Goal: Task Accomplishment & Management: Use online tool/utility

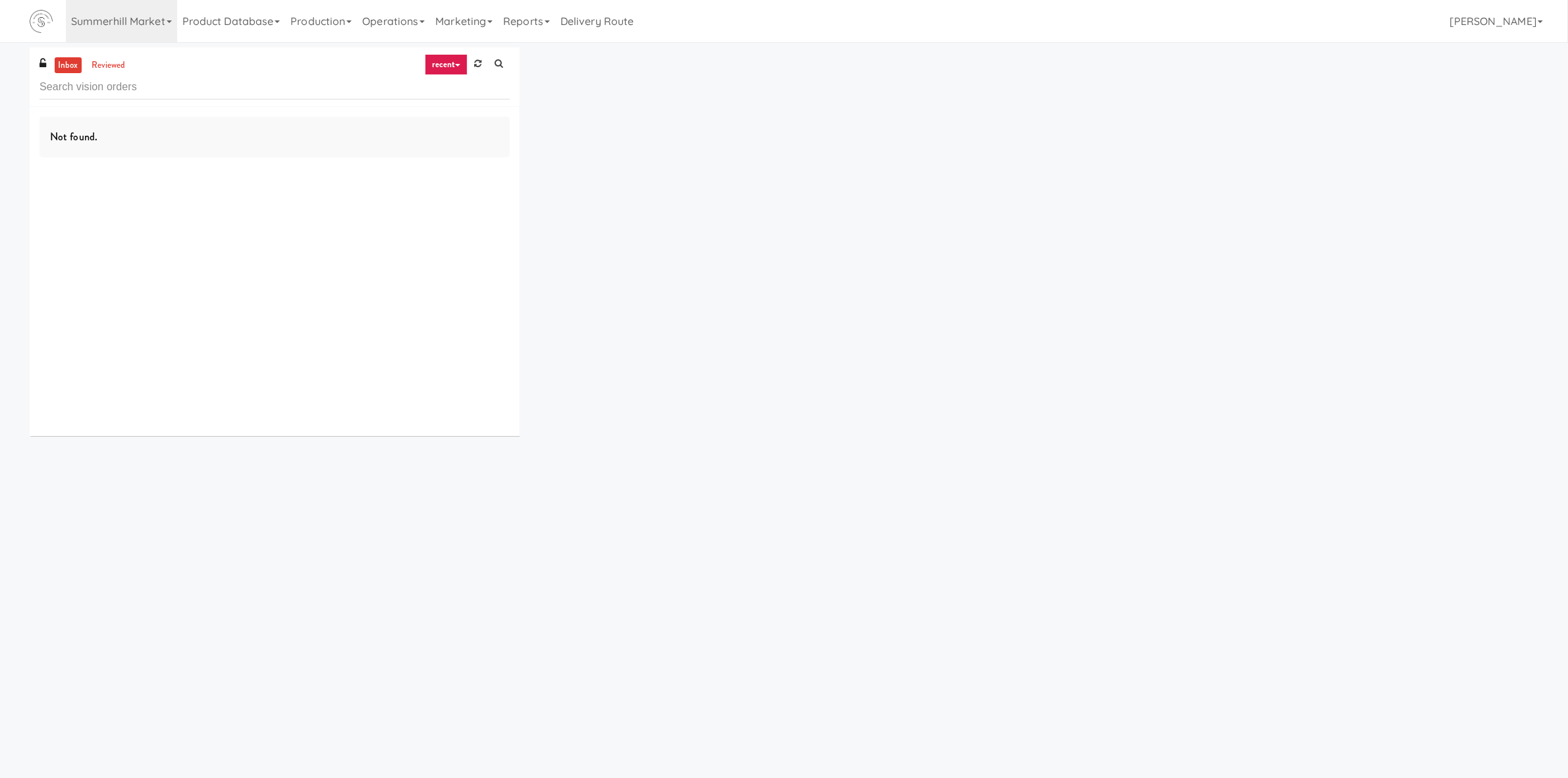
click at [296, 83] on input "text" at bounding box center [274, 87] width 470 height 25
type input "Railside-Pantry-Right"
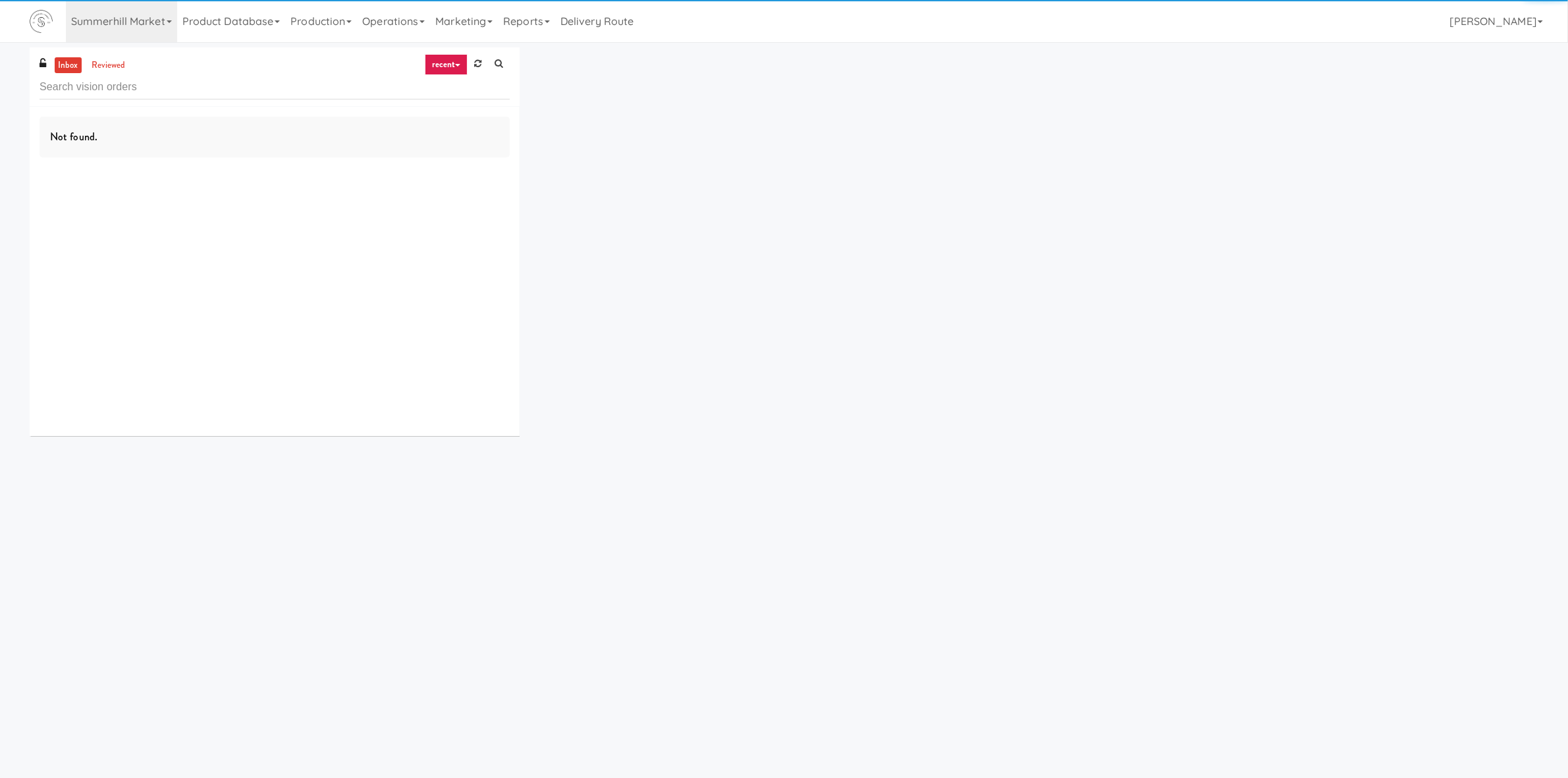
click at [445, 60] on link "recent" at bounding box center [447, 64] width 44 height 21
click at [443, 83] on link "all" at bounding box center [457, 90] width 105 height 24
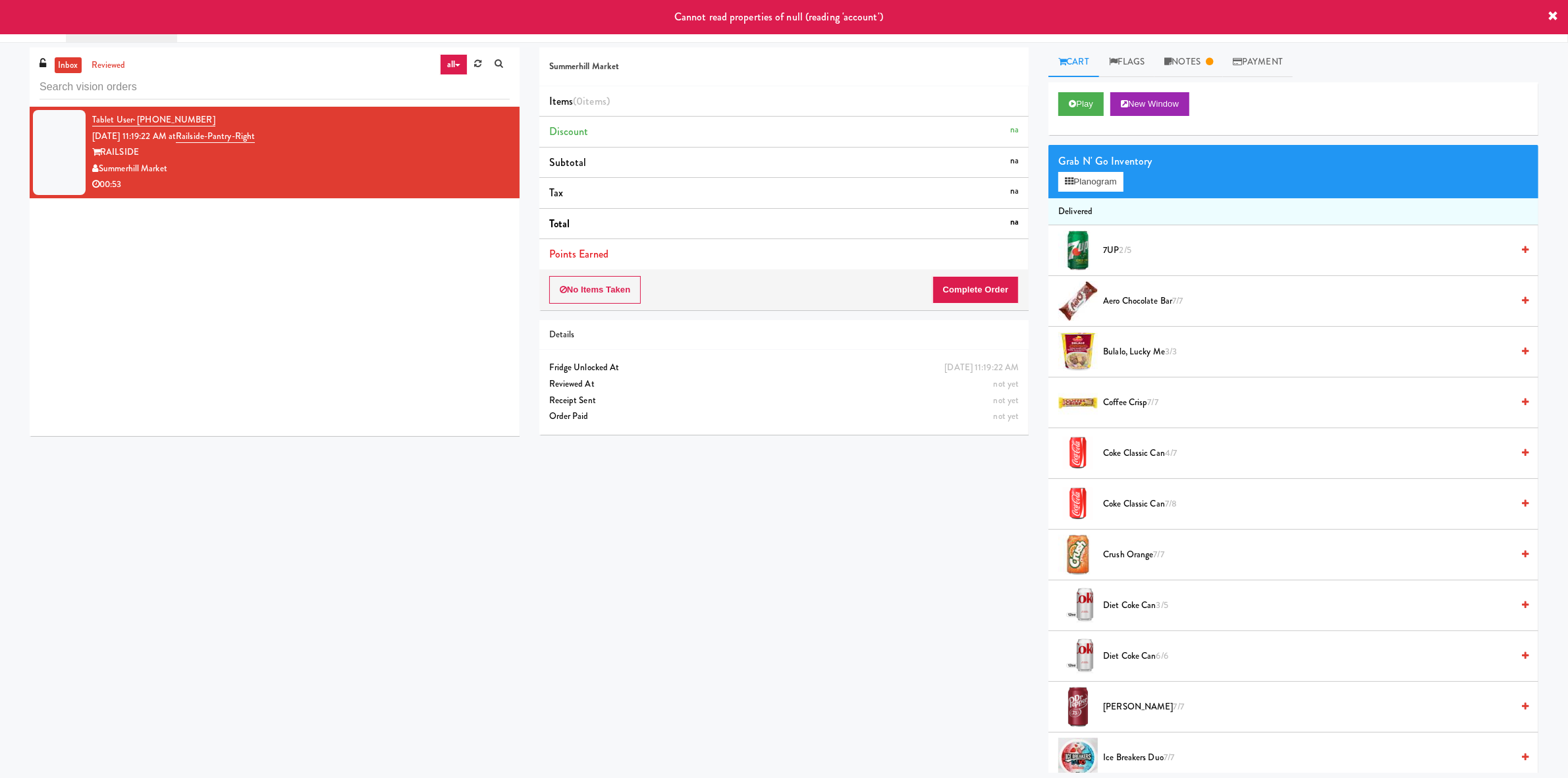
click at [372, 169] on div "Summerhill Market" at bounding box center [301, 169] width 417 height 17
click at [1087, 93] on button "Play" at bounding box center [1081, 104] width 46 height 24
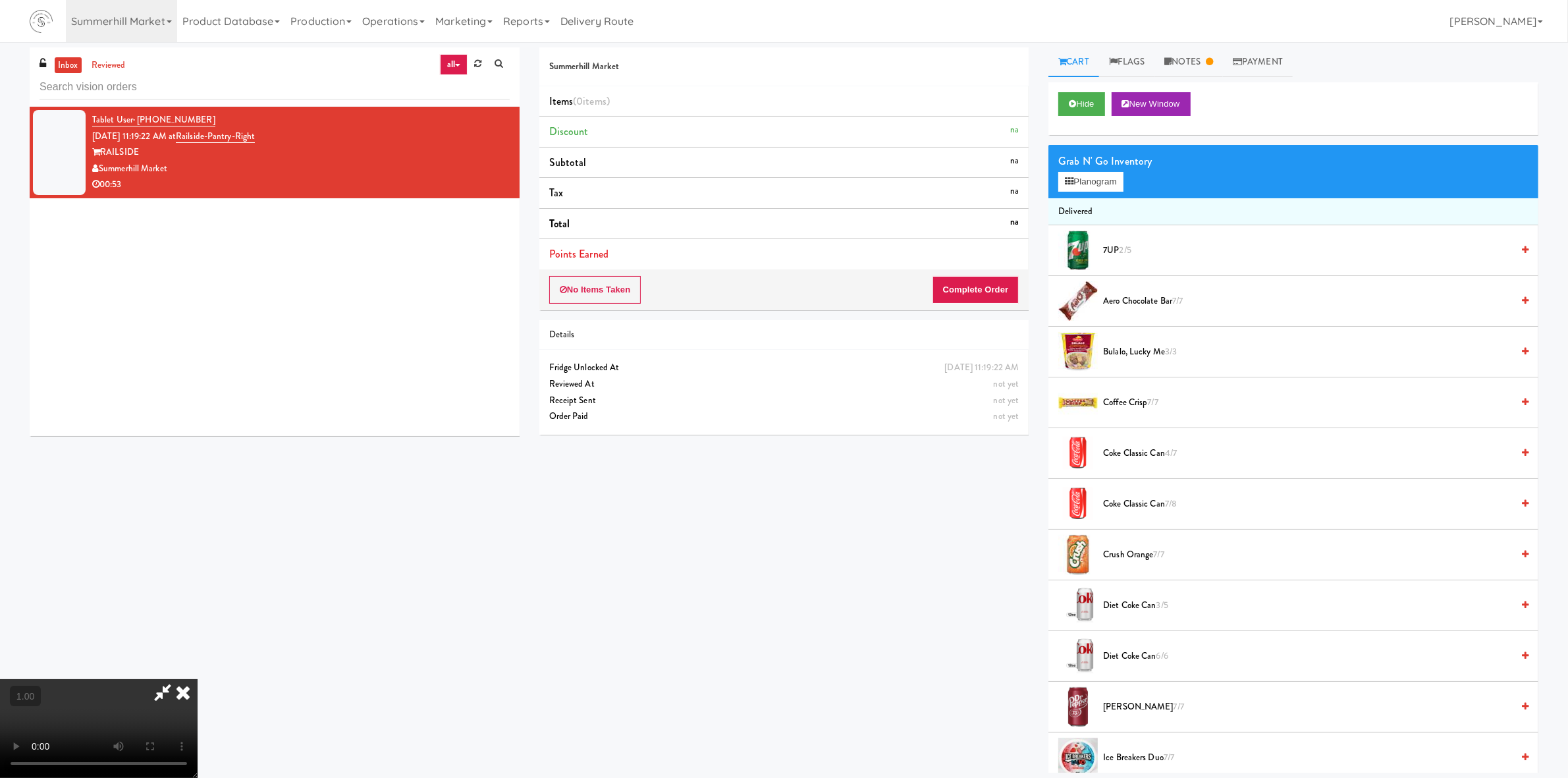
click at [198, 679] on video at bounding box center [98, 727] width 198 height 98
click at [1019, 536] on div "Summerhill Market Items (0 items ) Discount na Subtotal na Tax na Total na Poin…" at bounding box center [1038, 410] width 1019 height 725
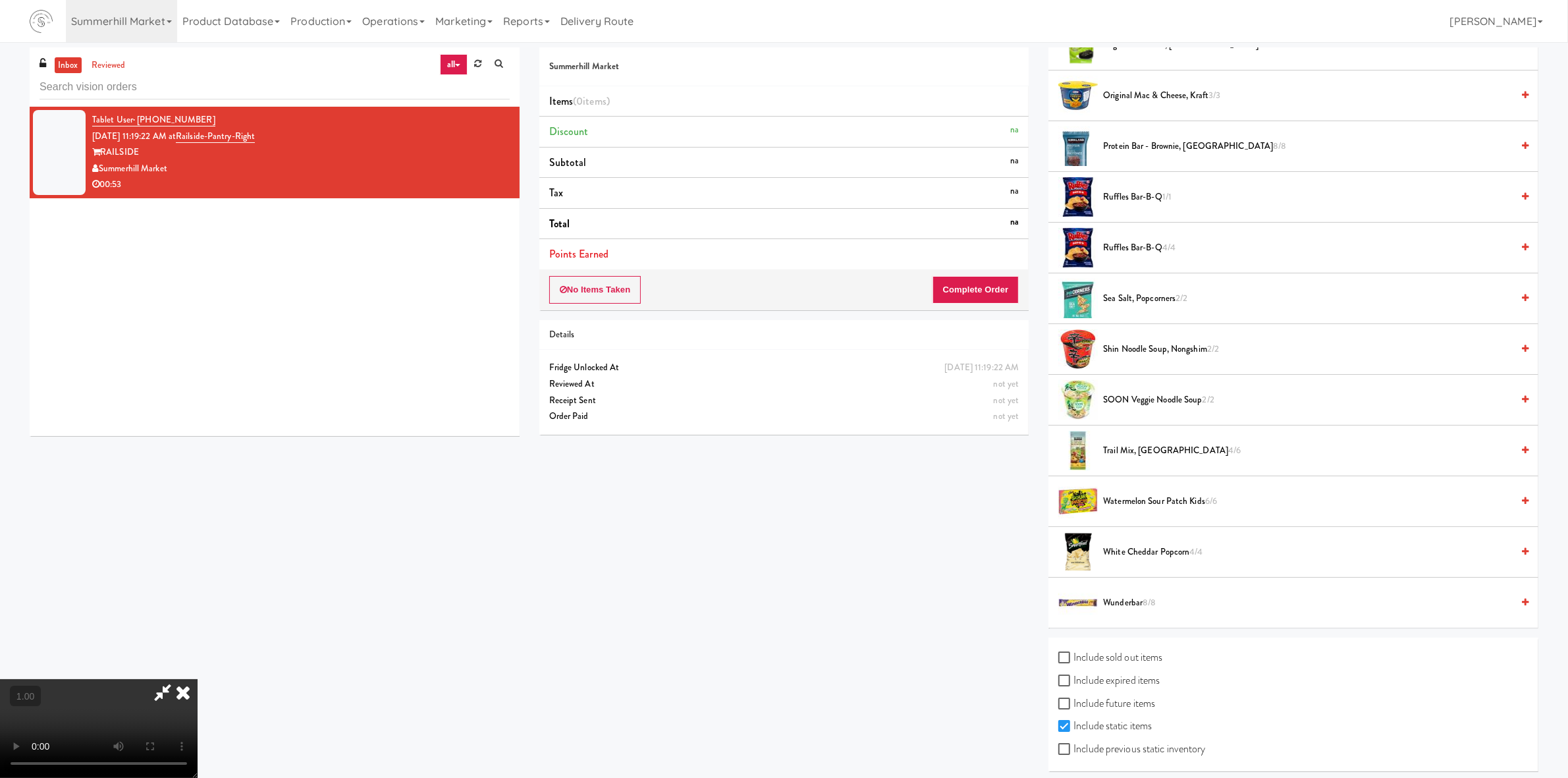
scroll to position [243, 0]
click at [1060, 744] on input "Include previous static inventory" at bounding box center [1065, 749] width 15 height 11
checkbox input "true"
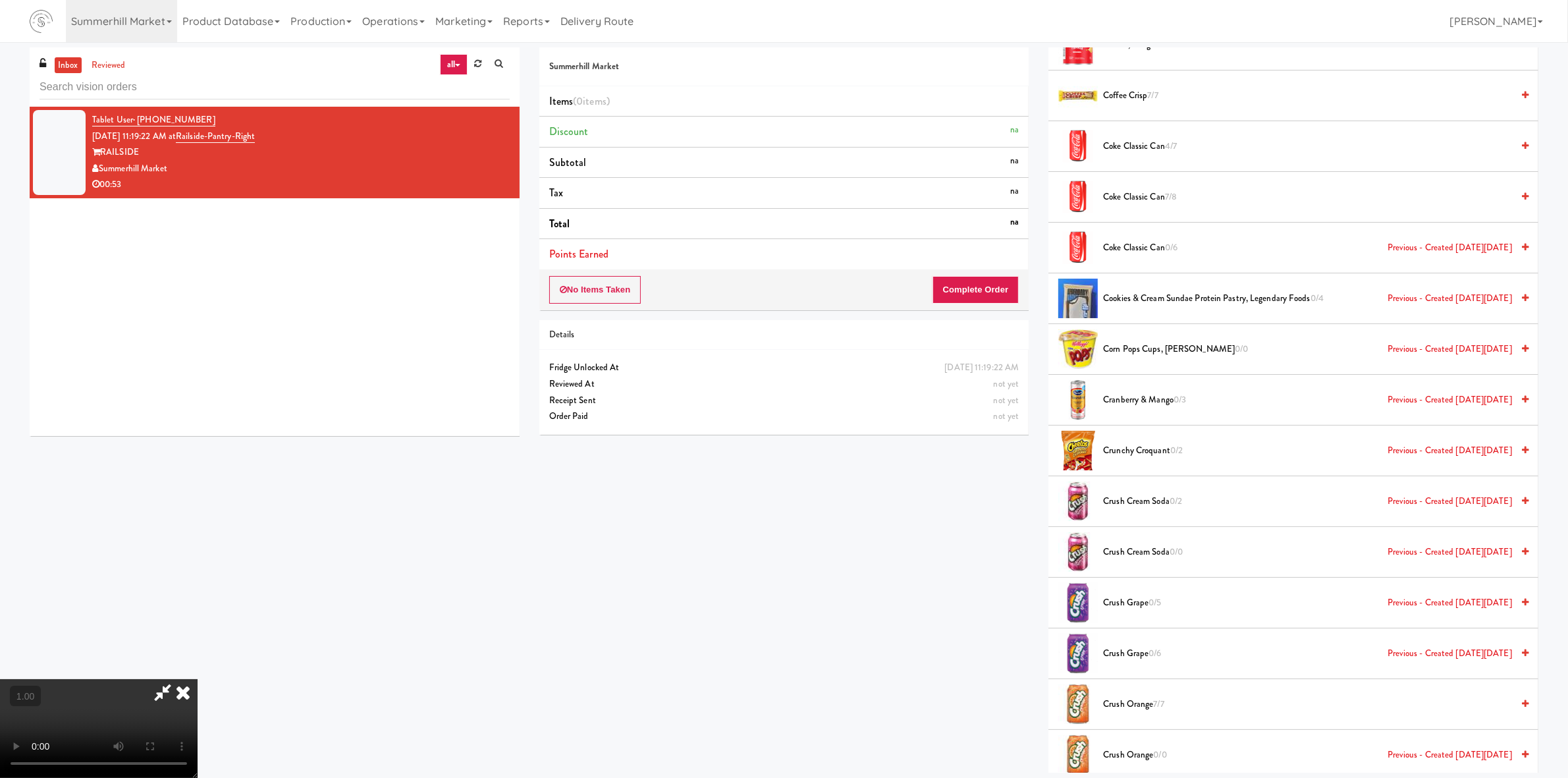
click at [1010, 697] on div "Summerhill Market Items (0 items ) Discount na Subtotal na Tax na Total na Poin…" at bounding box center [1038, 410] width 1019 height 725
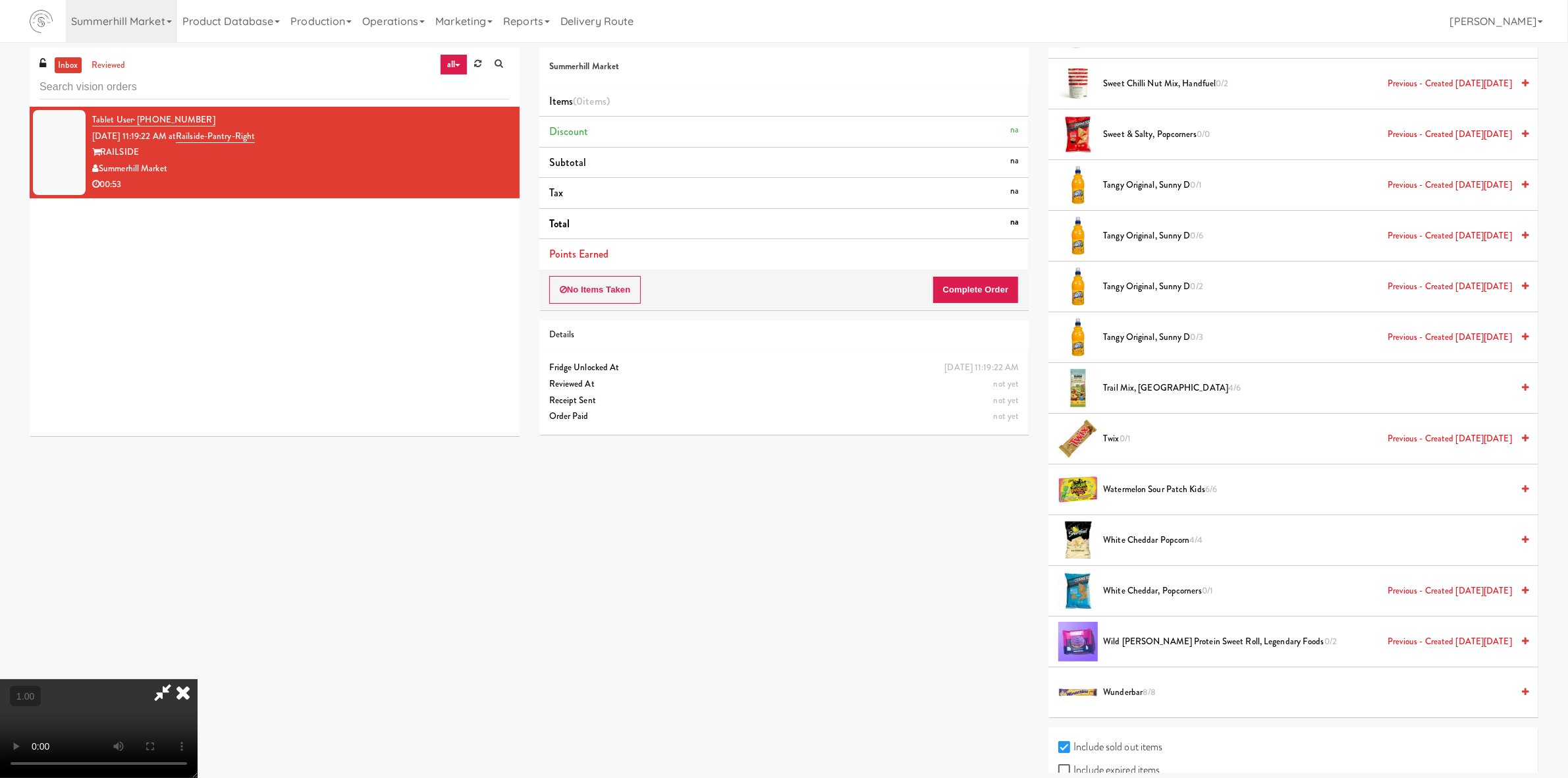
click at [1271, 430] on span "Twix 0/1 Previous - Created [DATE][DATE]" at bounding box center [1308, 438] width 409 height 17
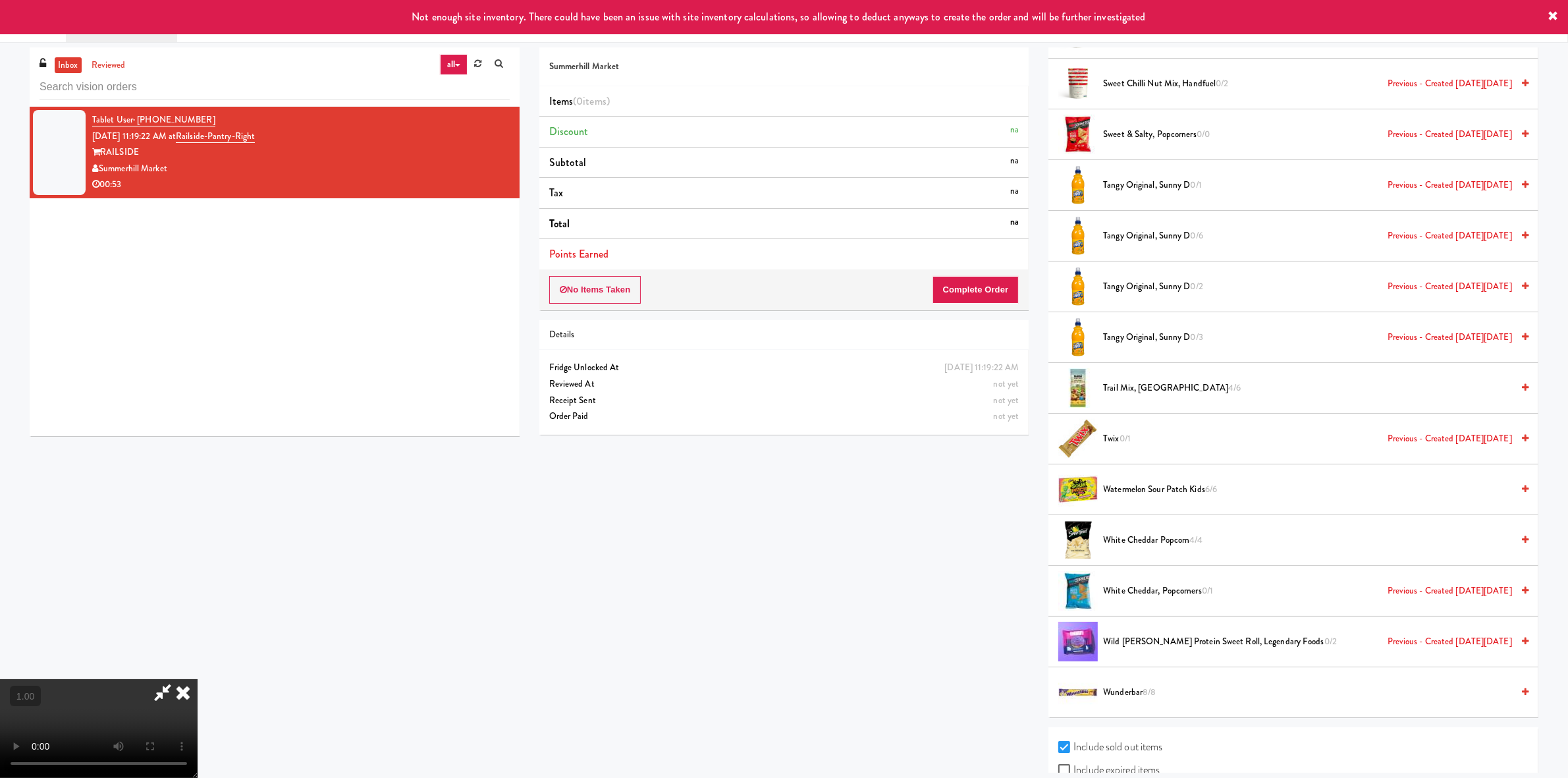
scroll to position [0, 0]
click at [198, 679] on icon at bounding box center [183, 692] width 29 height 27
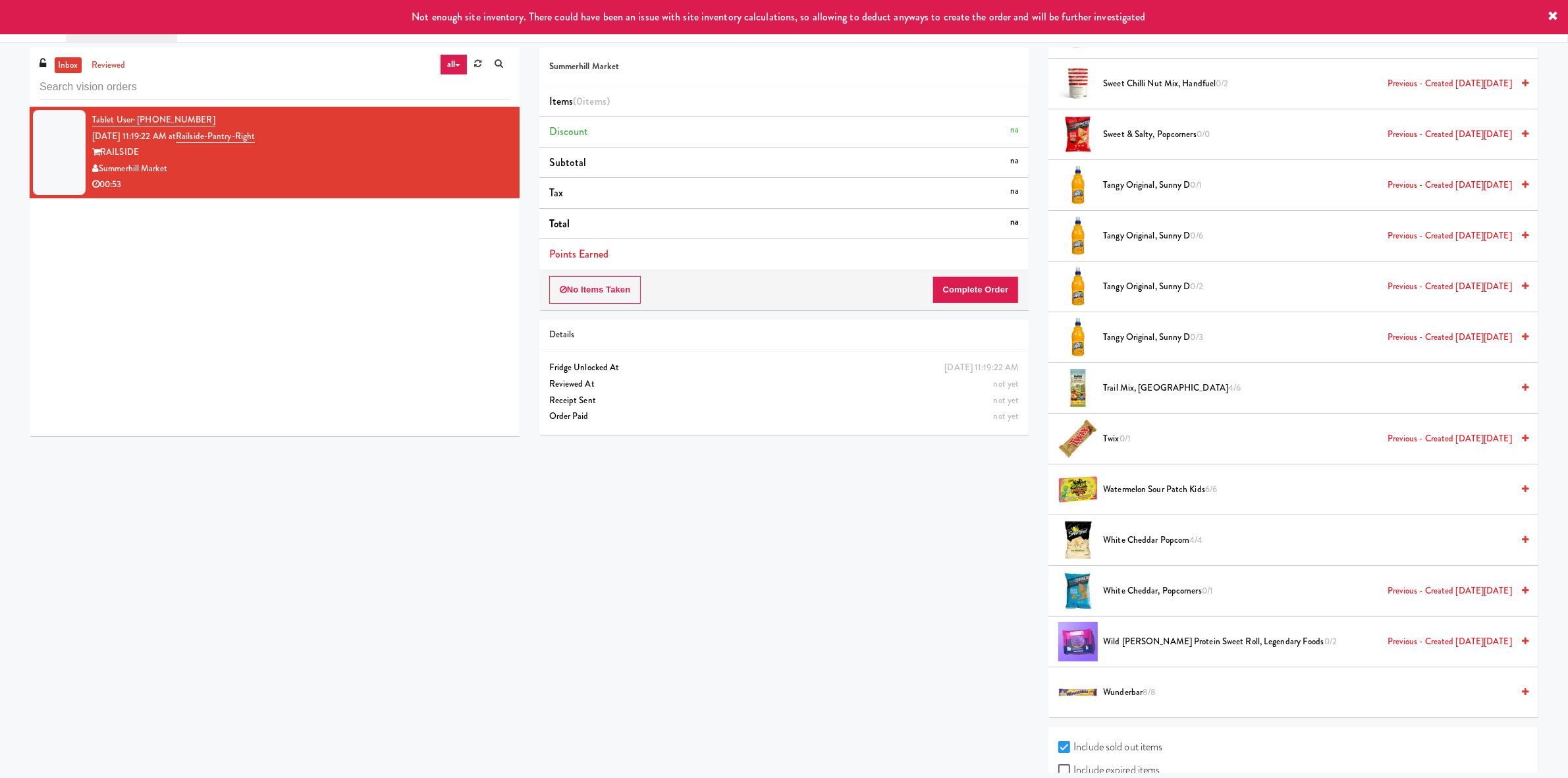
drag, startPoint x: 1513, startPoint y: 407, endPoint x: 1498, endPoint y: 419, distance: 19.2
click at [1522, 434] on icon at bounding box center [1525, 438] width 7 height 9
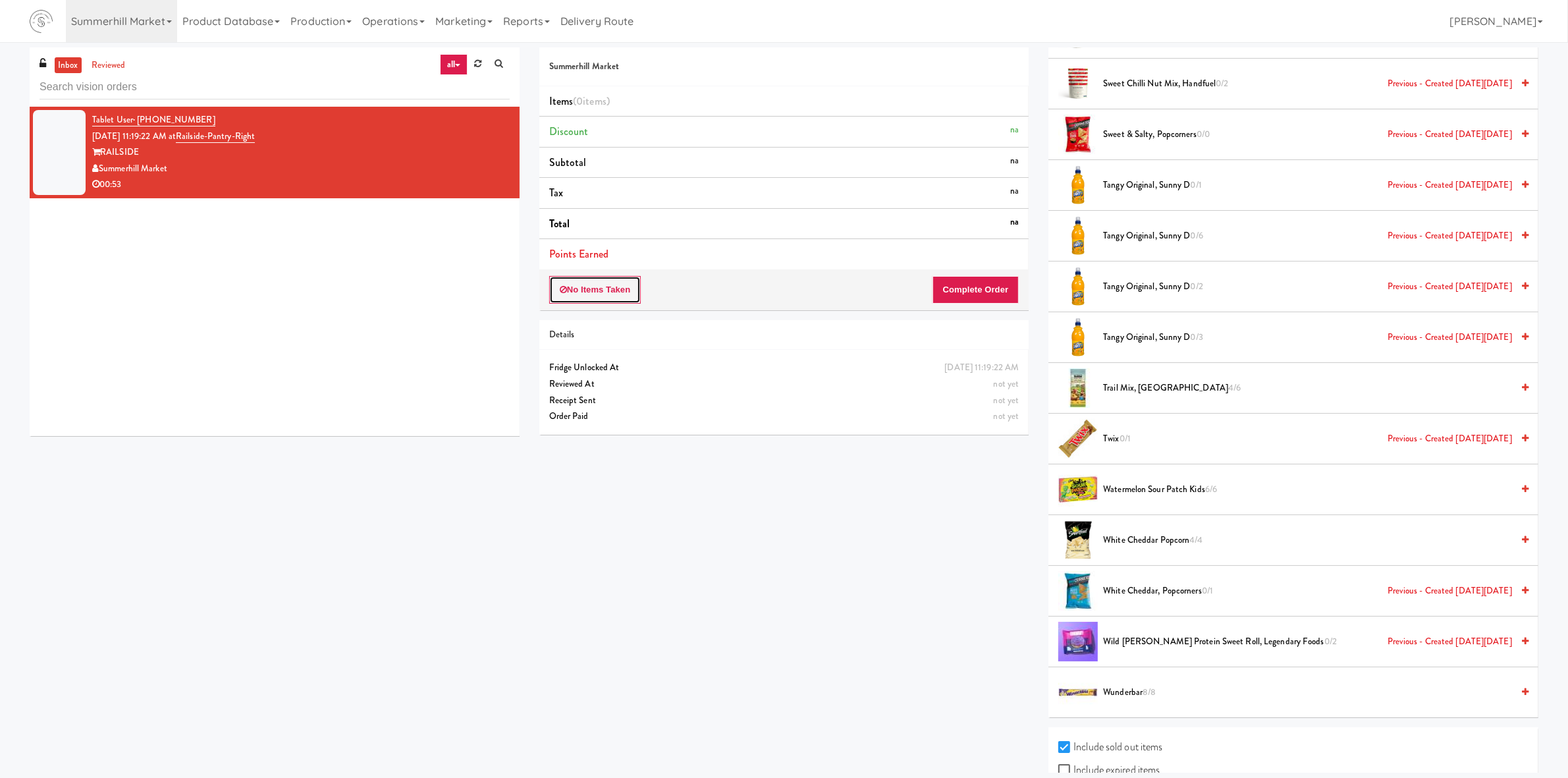
drag, startPoint x: 586, startPoint y: 284, endPoint x: 0, endPoint y: 371, distance: 592.4
click at [5, 368] on div "inbox reviewed all all unclear take inventory issue suspicious failed recent Ta…" at bounding box center [784, 410] width 1568 height 725
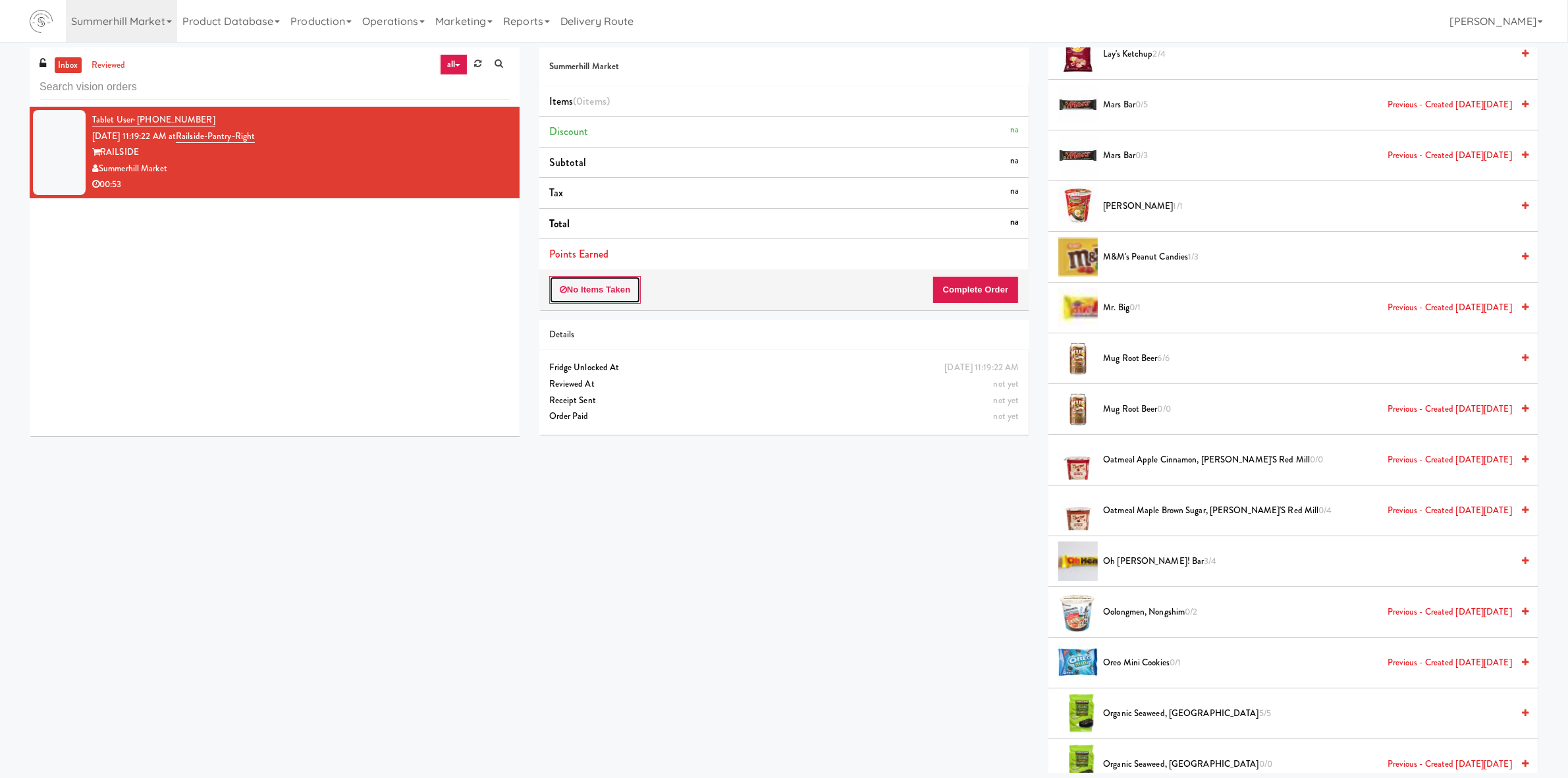
scroll to position [3136, 0]
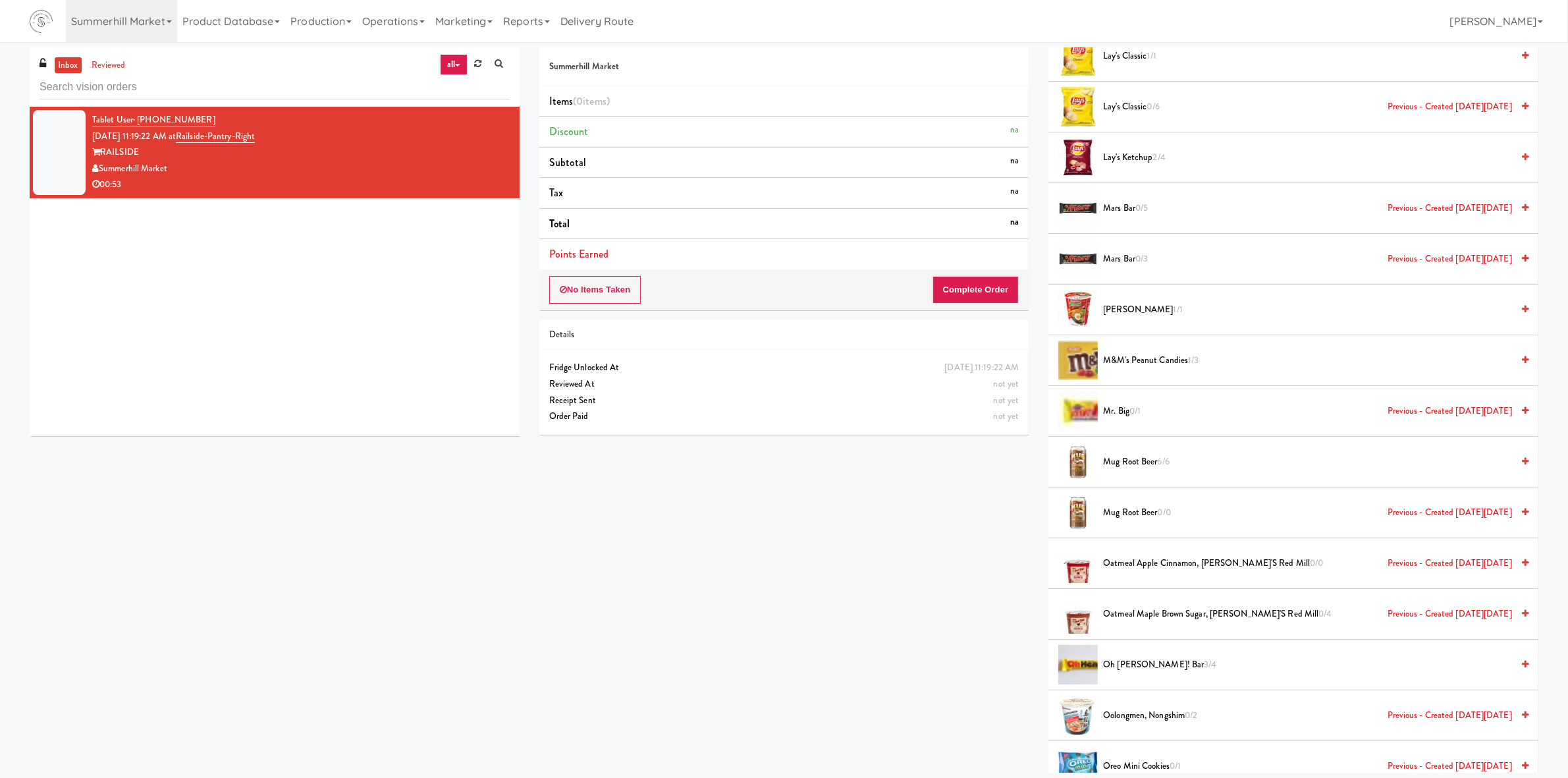
click at [455, 67] on link "all" at bounding box center [454, 64] width 28 height 21
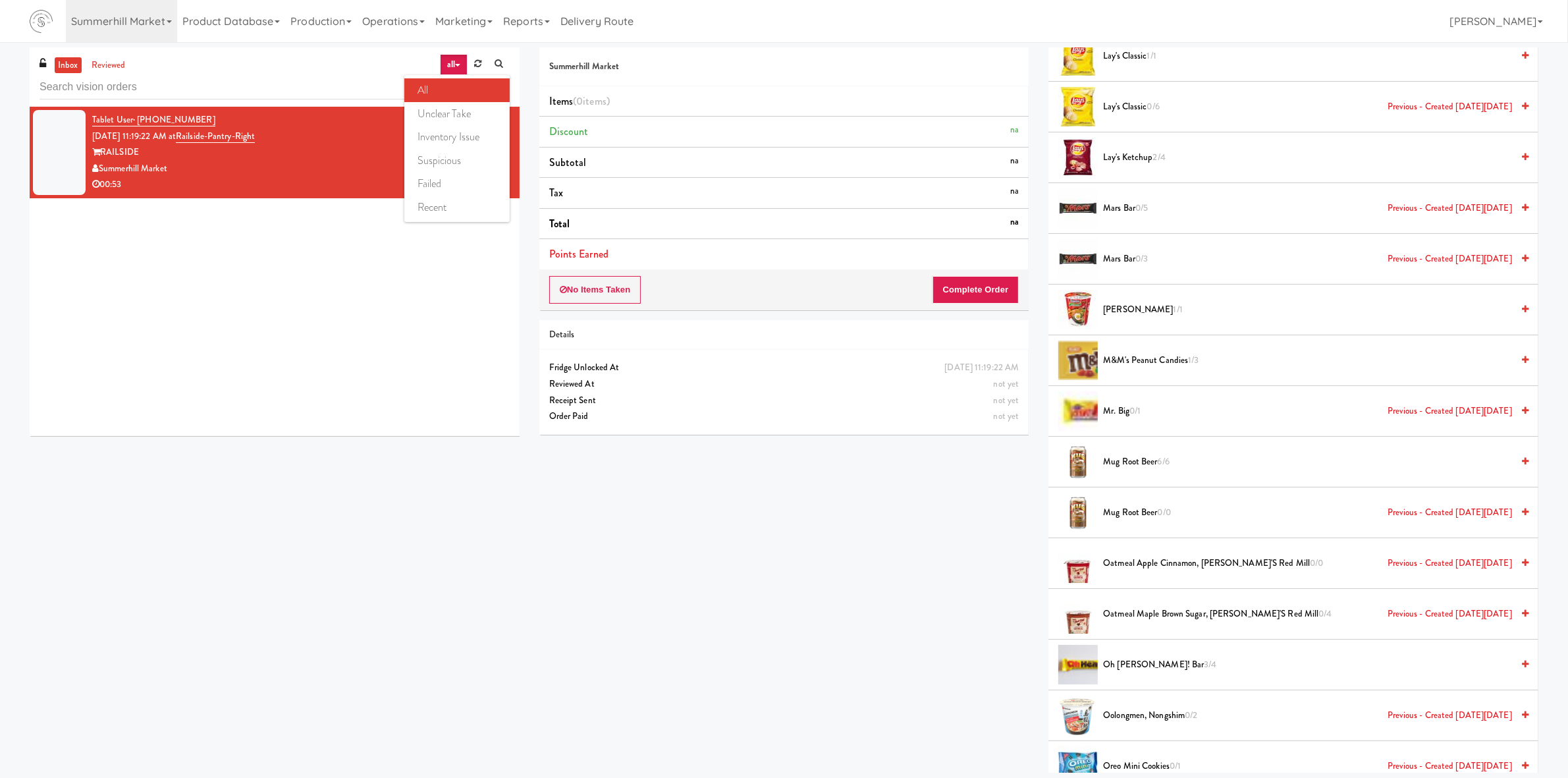
click at [735, 521] on div "Summerhill Market Items (0 items ) Discount na Subtotal na Tax na Total na Poin…" at bounding box center [1038, 410] width 1019 height 725
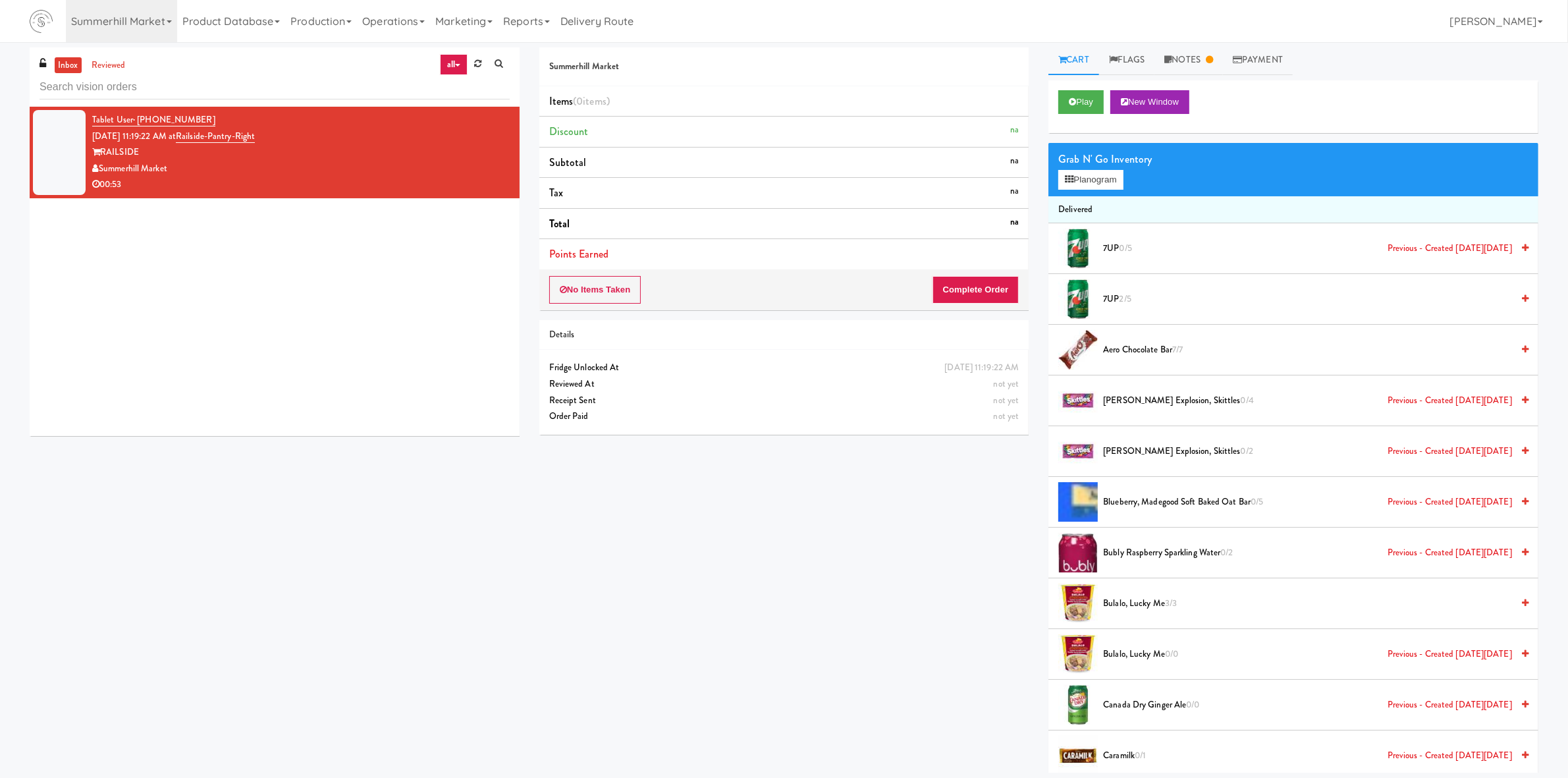
scroll to position [0, 0]
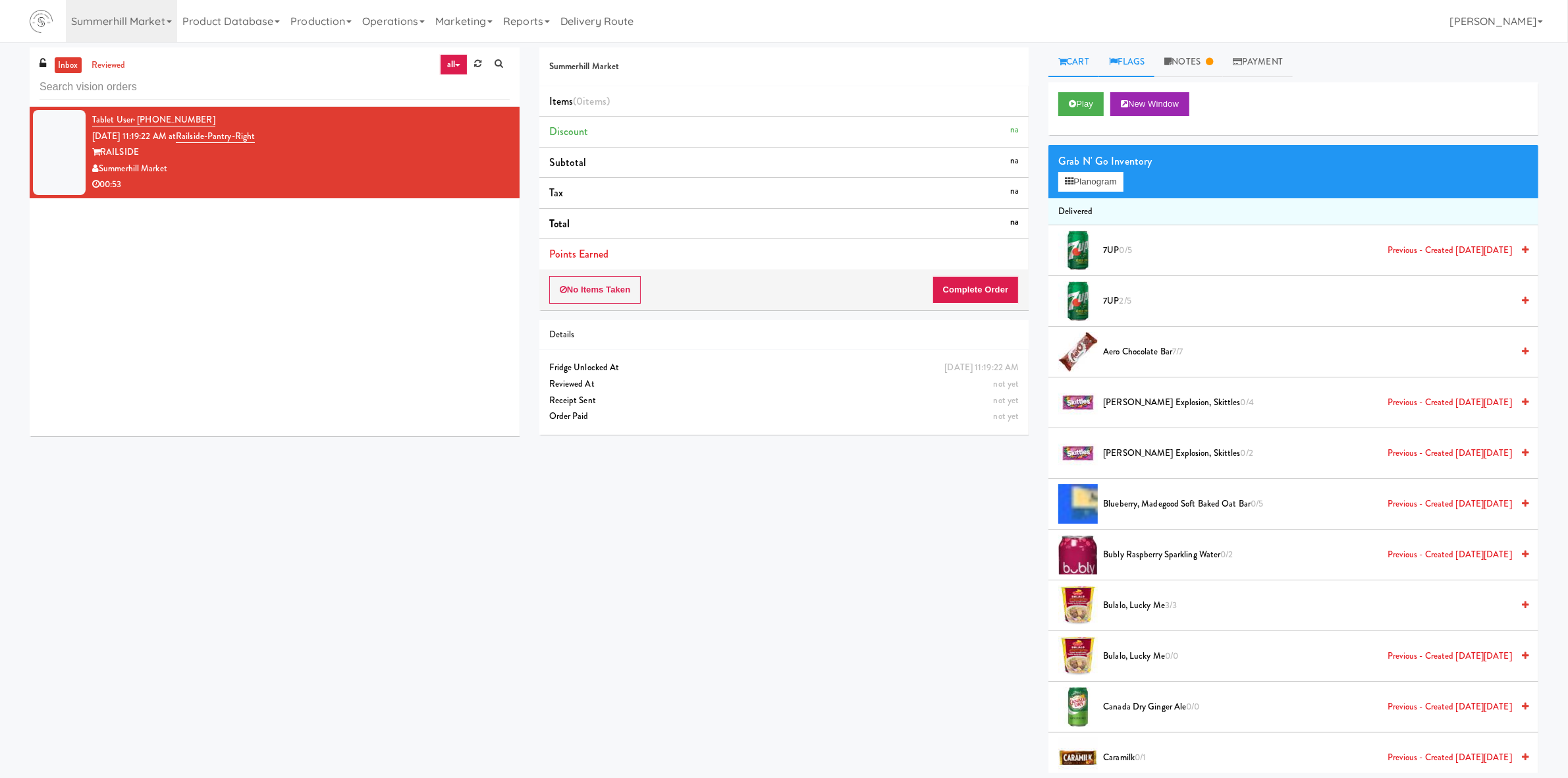
click at [1105, 61] on link "Flags" at bounding box center [1127, 63] width 56 height 30
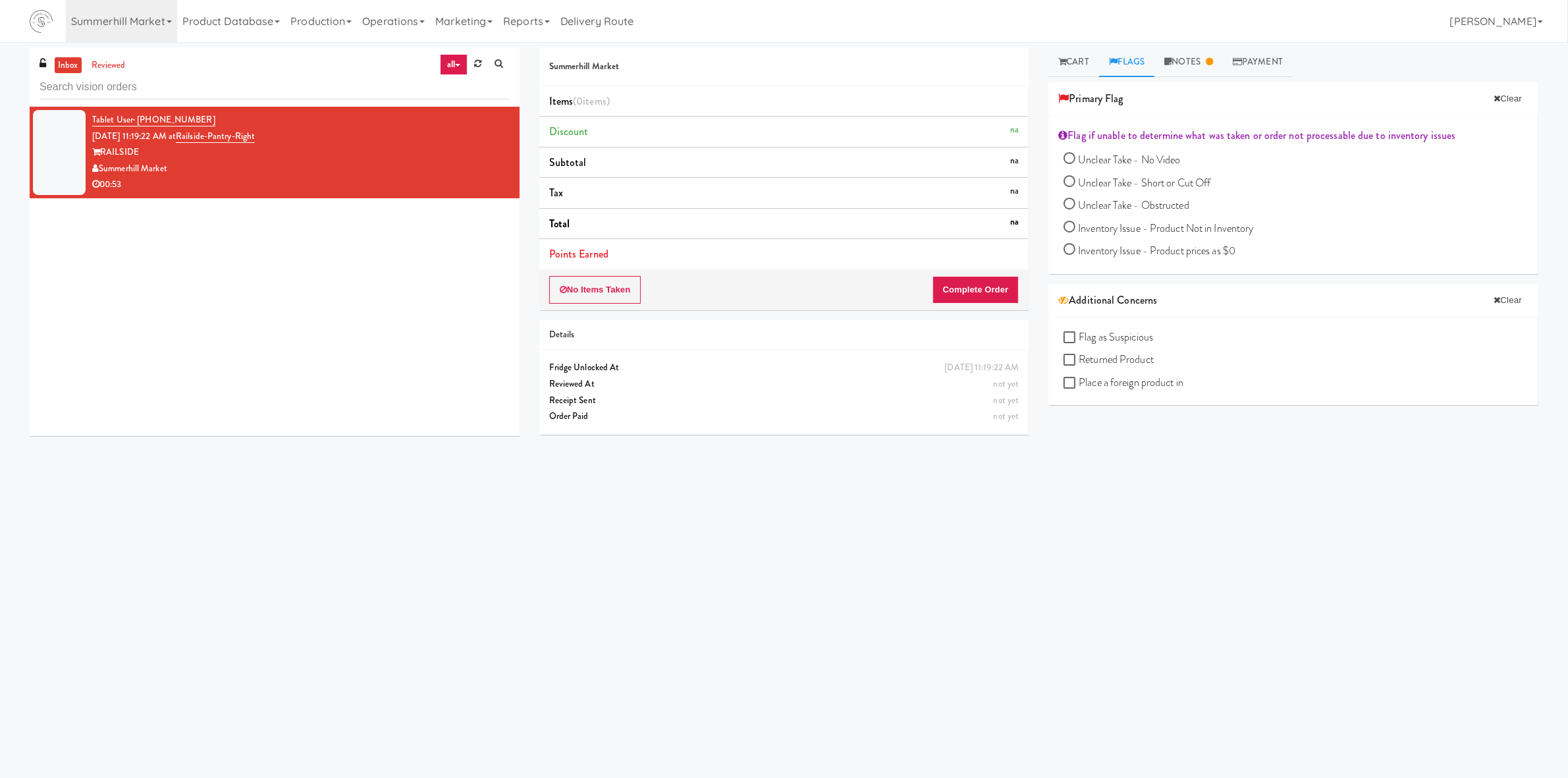
click at [1183, 228] on span "Inventory Issue - Product Not in Inventory" at bounding box center [1166, 228] width 175 height 15
click at [1075, 228] on input "Inventory Issue - Product Not in Inventory" at bounding box center [1069, 229] width 12 height 12
radio input "true"
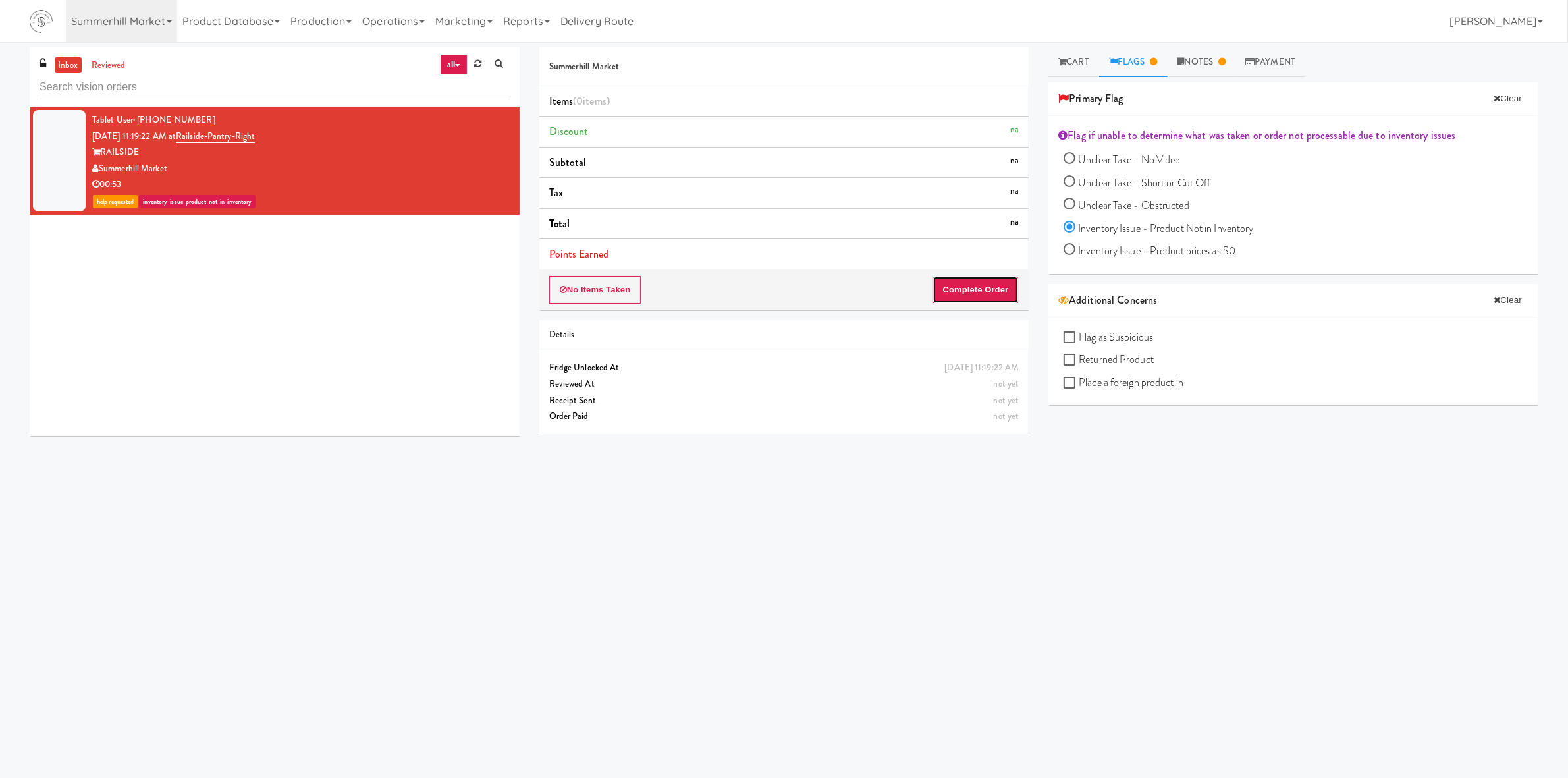
click at [951, 292] on button "Complete Order" at bounding box center [976, 290] width 86 height 28
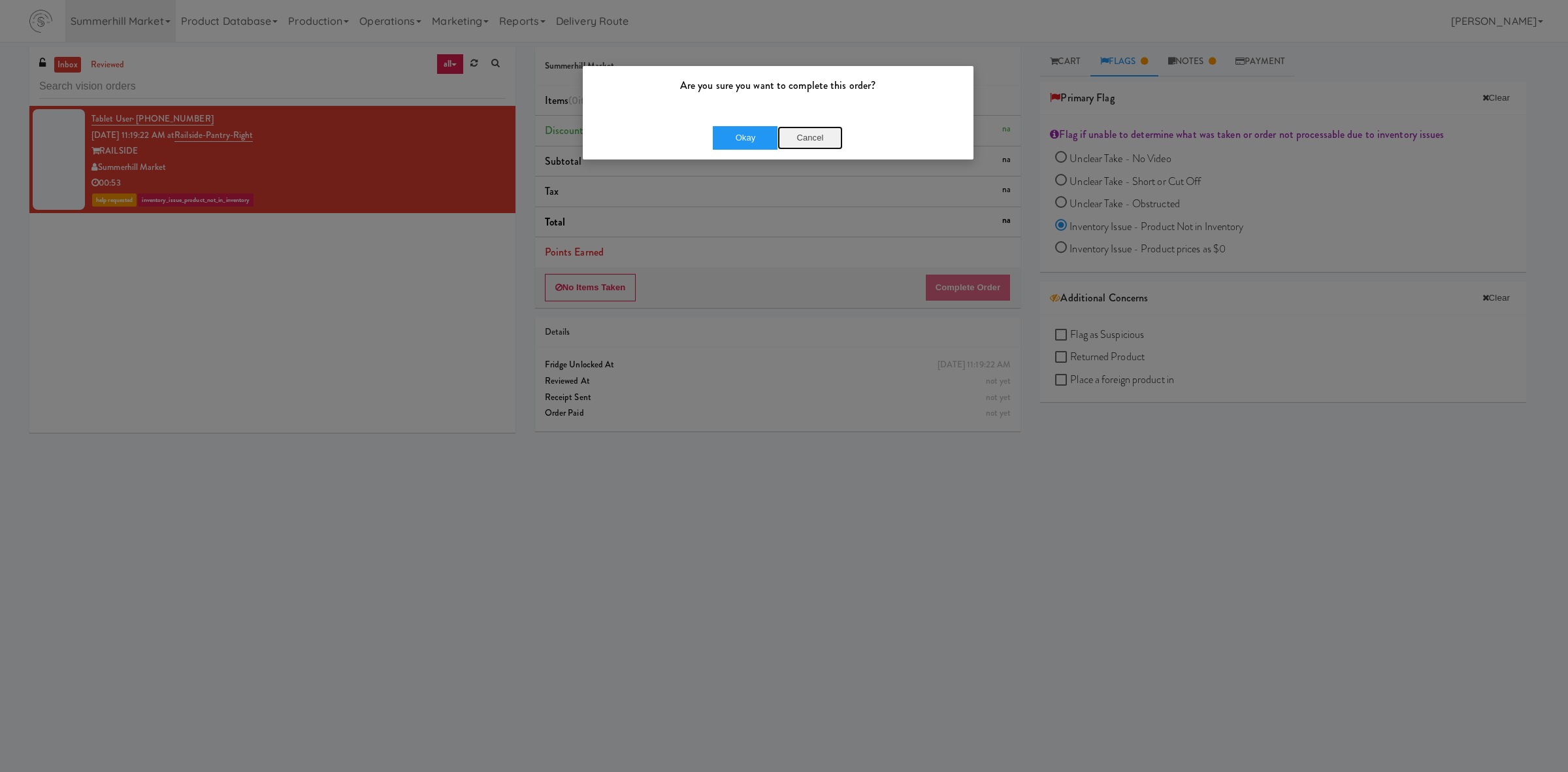
click at [828, 135] on button "Cancel" at bounding box center [810, 138] width 65 height 24
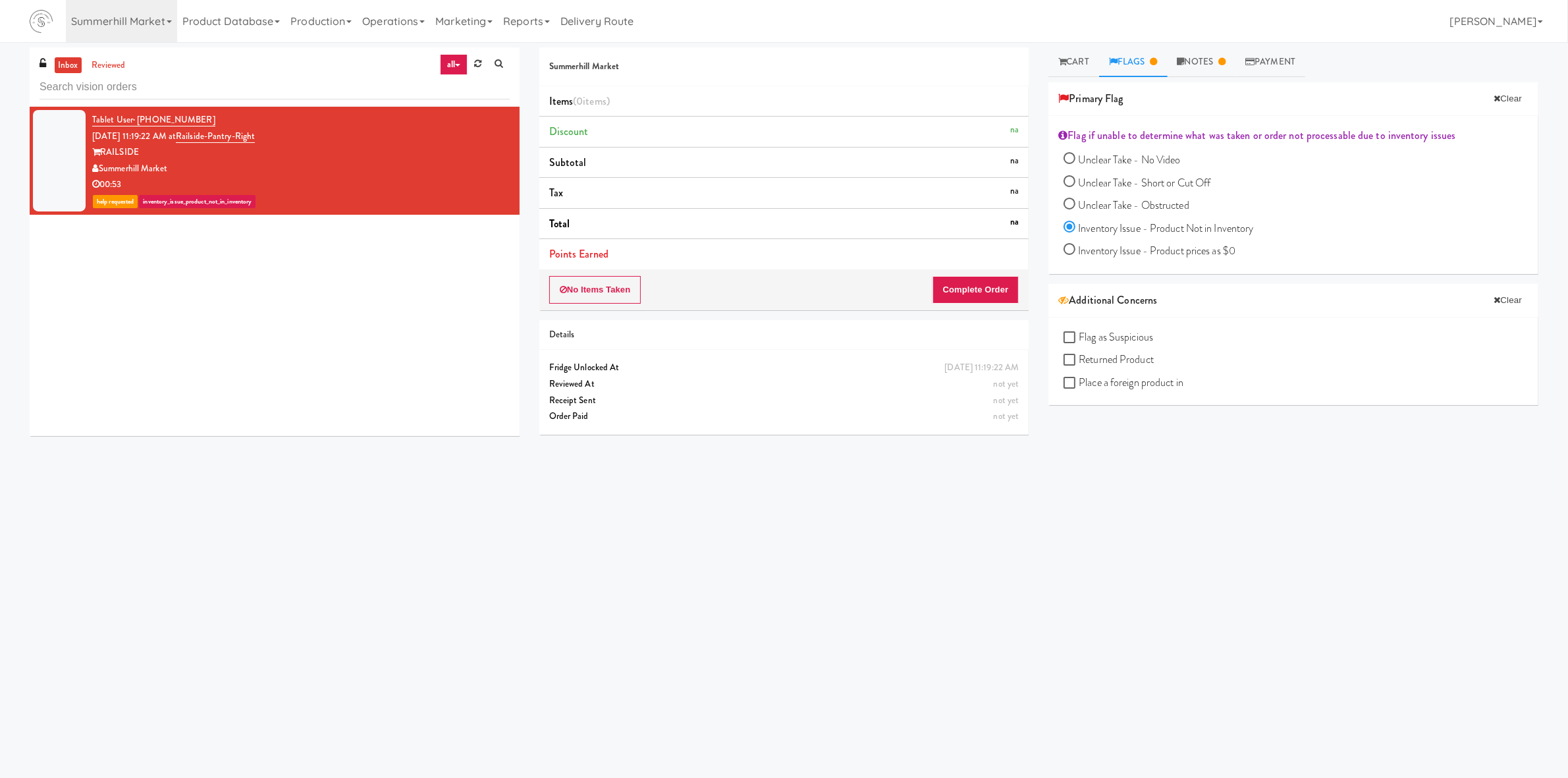
drag, startPoint x: 446, startPoint y: 60, endPoint x: 438, endPoint y: 74, distance: 16.1
click at [445, 62] on link "all" at bounding box center [454, 64] width 28 height 21
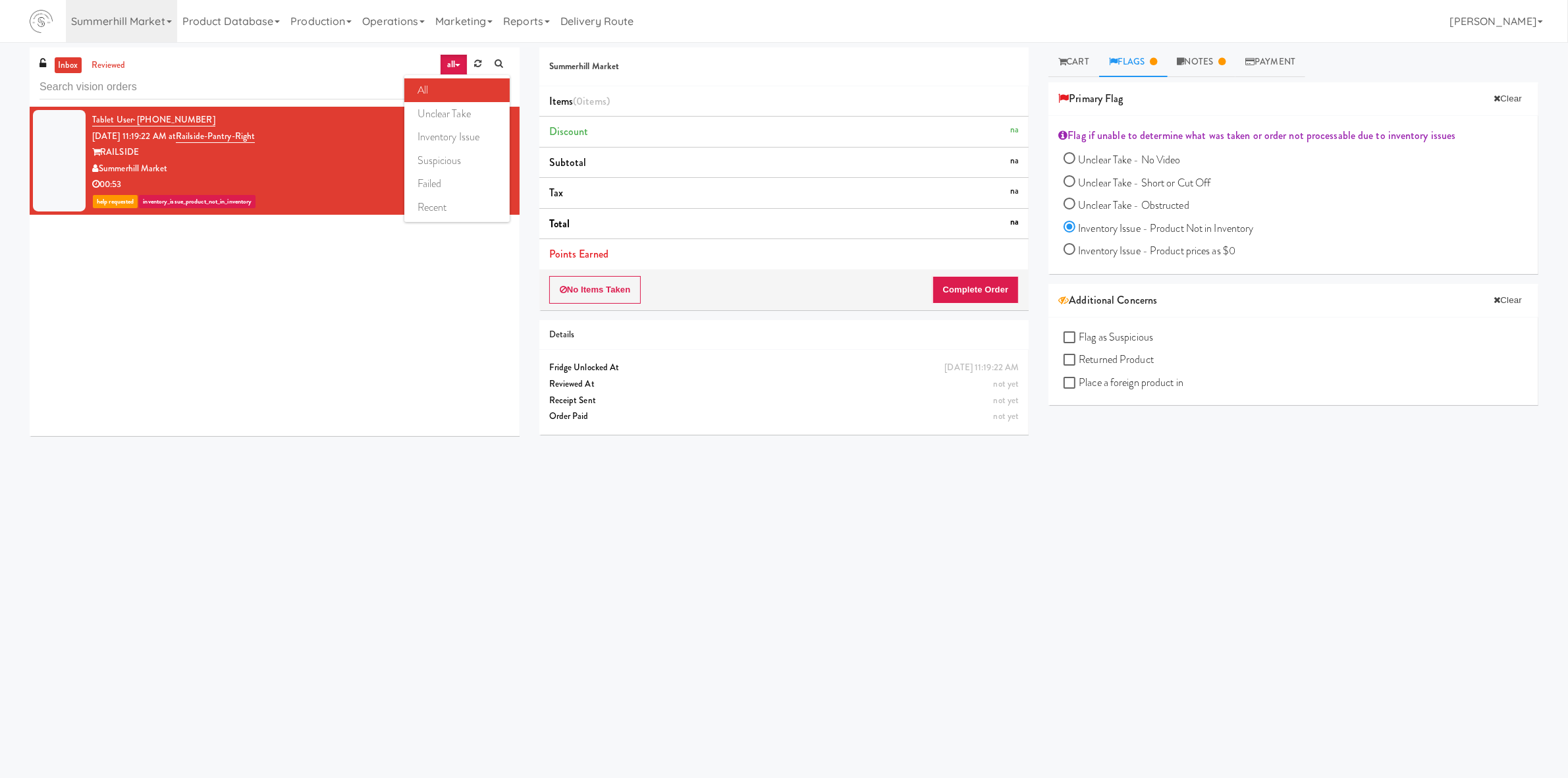
click at [428, 86] on link "all" at bounding box center [457, 90] width 105 height 24
